Goal: Check status: Check status

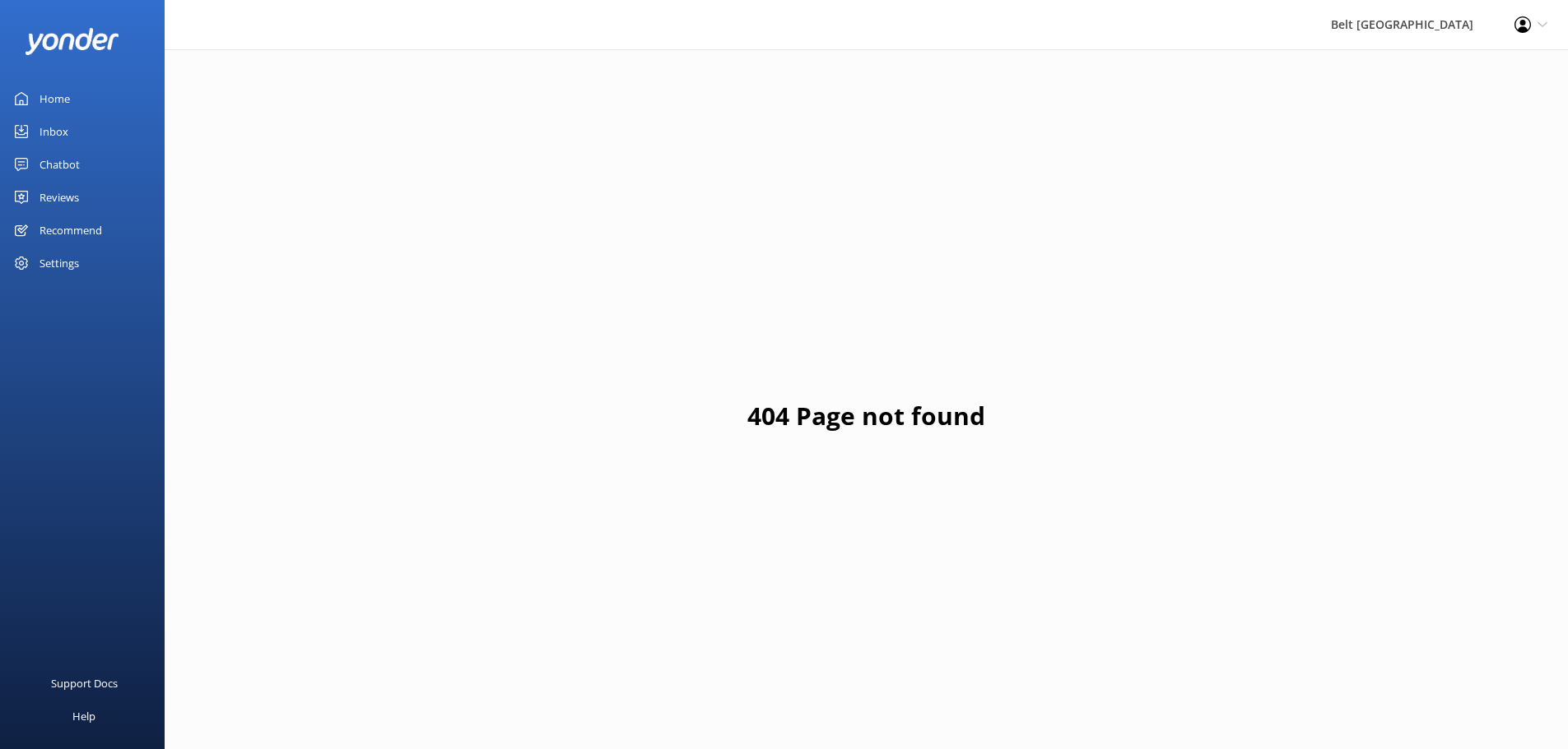
click at [49, 197] on div "Reviews" at bounding box center [59, 198] width 39 height 33
